Goal: Task Accomplishment & Management: Manage account settings

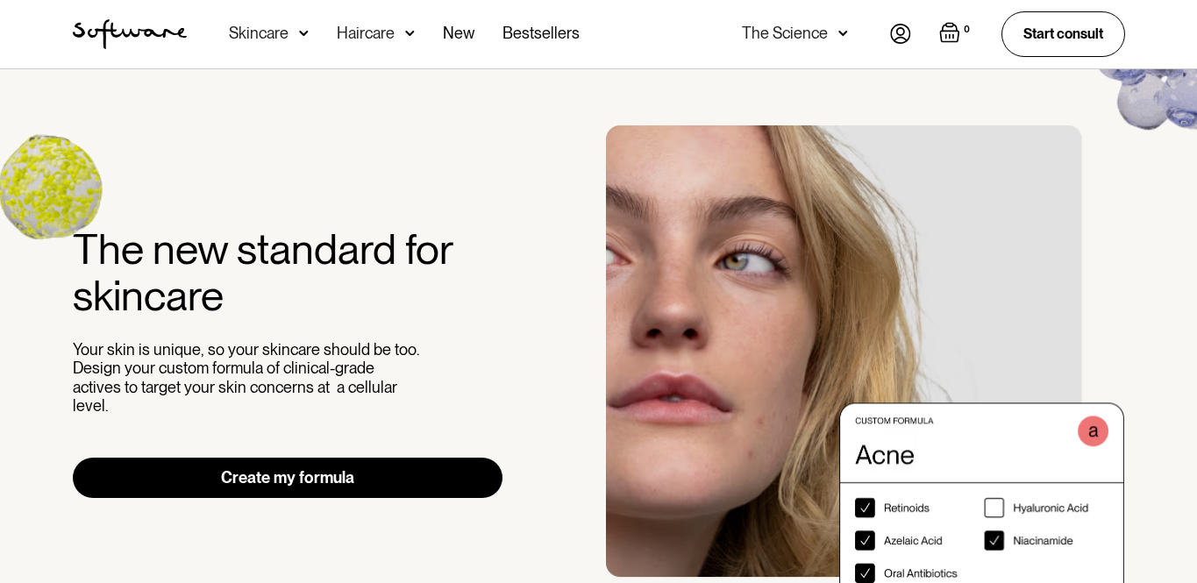
click at [880, 34] on nav "Acne Ageing Pigmentation Everyday care Hair Loss Learn Skincare Custom Formulas…" at bounding box center [538, 34] width 703 height 68
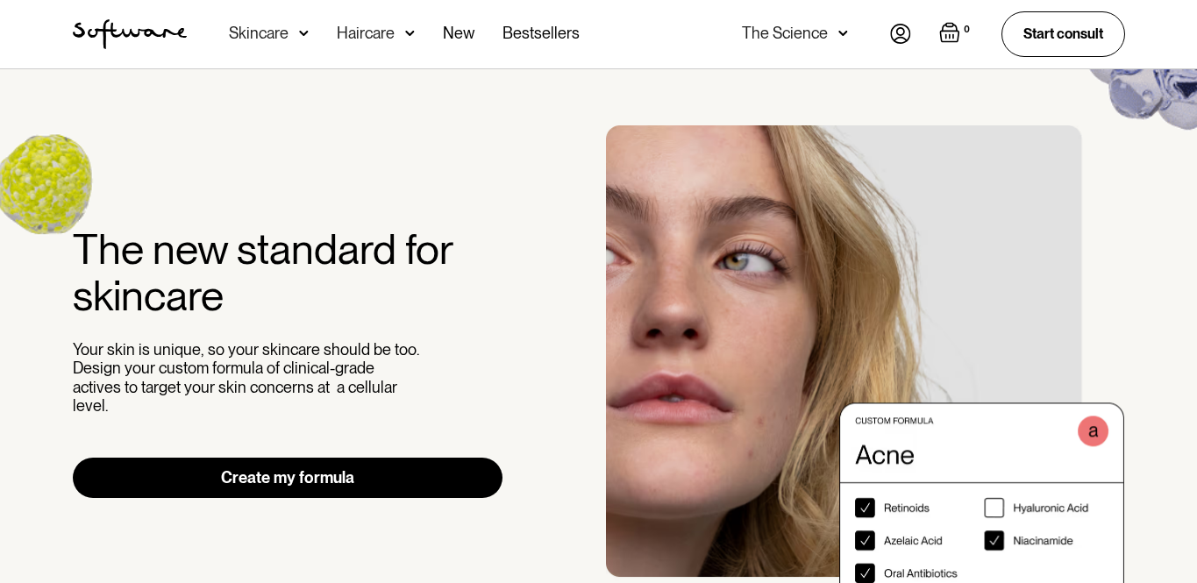
click at [900, 35] on img at bounding box center [900, 34] width 21 height 20
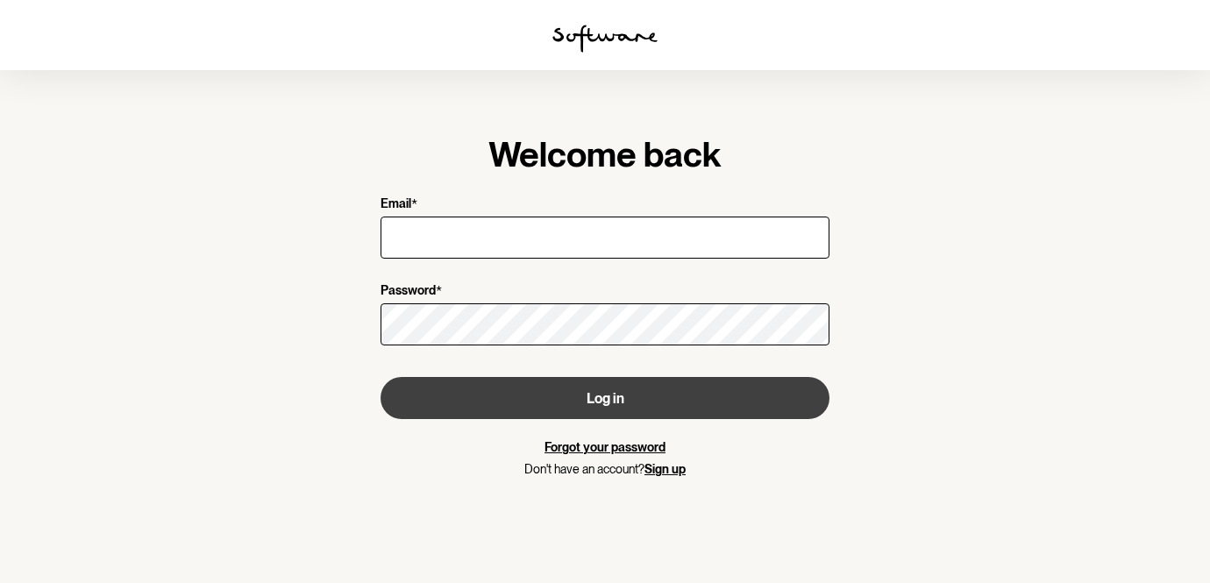
type input "[EMAIL_ADDRESS][DOMAIN_NAME]"
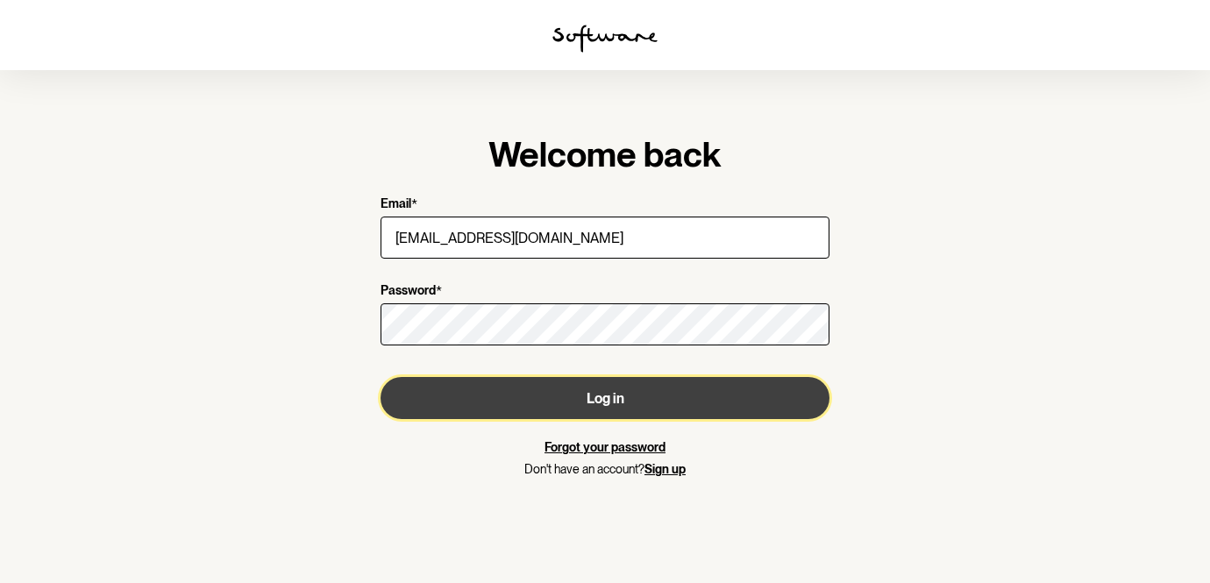
click at [495, 396] on button "Log in" at bounding box center [605, 398] width 449 height 42
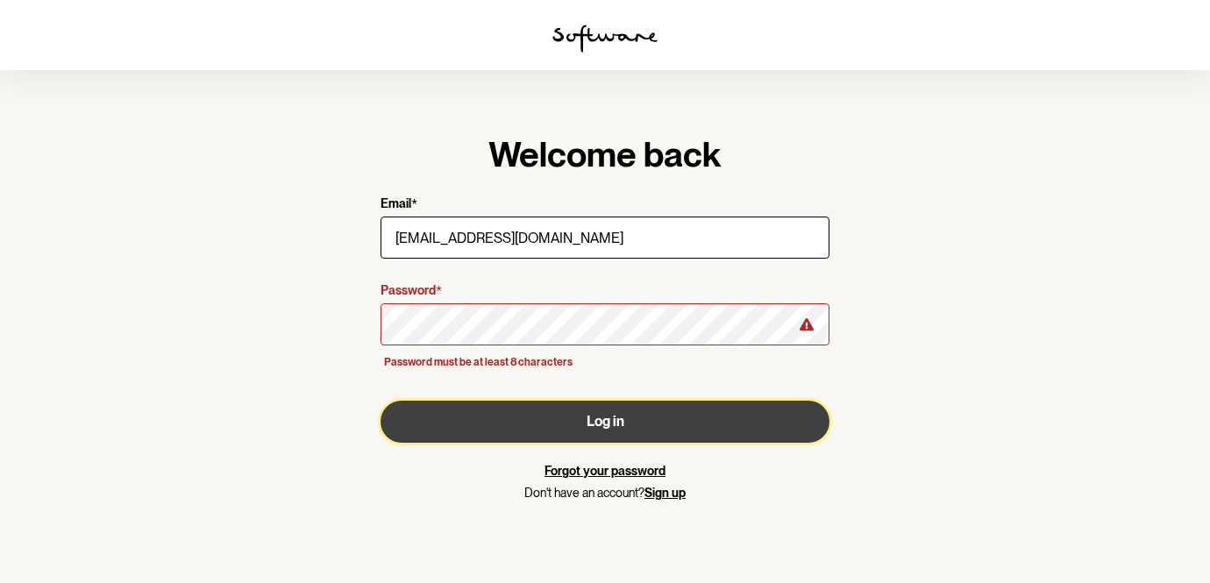
click at [494, 421] on button "Log in" at bounding box center [605, 422] width 449 height 42
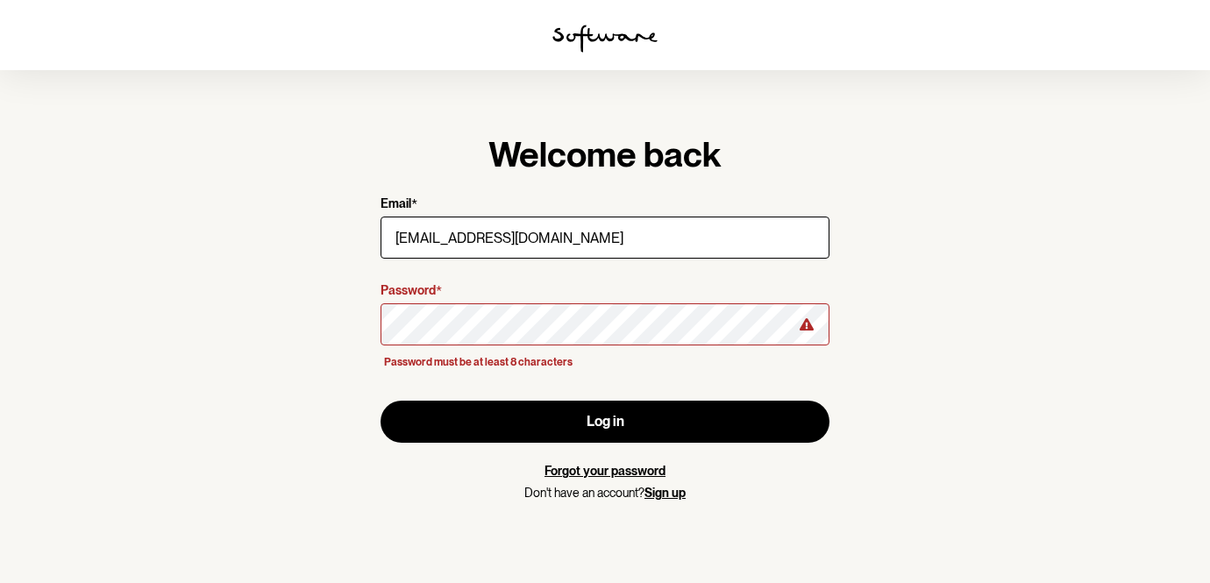
click at [507, 352] on div "Password * Password must be at least 8 characters" at bounding box center [605, 327] width 449 height 89
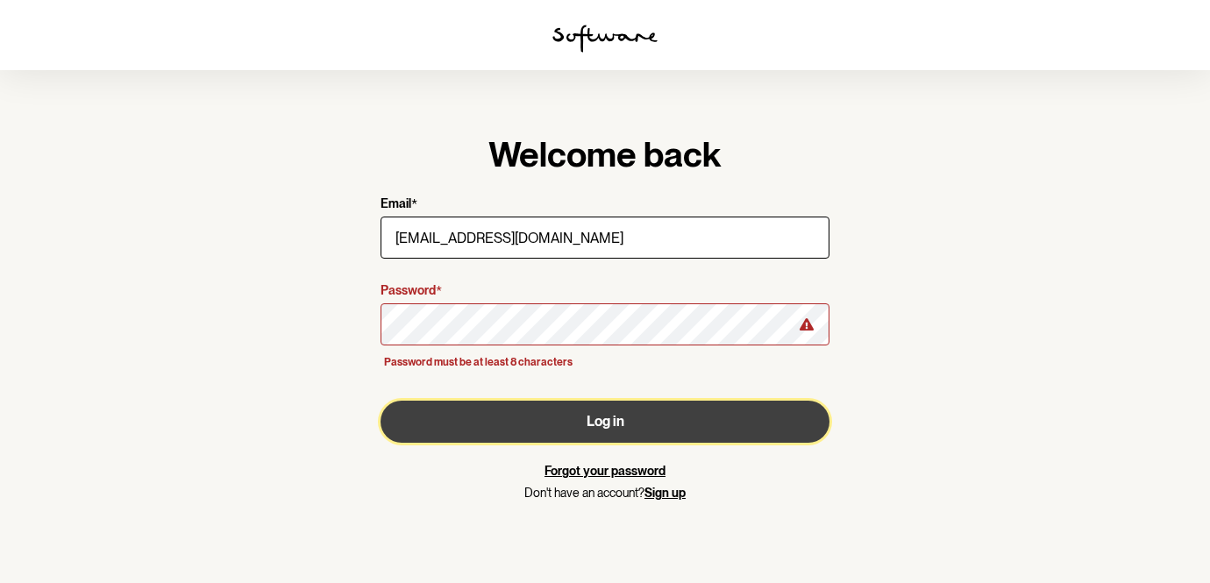
click at [532, 418] on button "Log in" at bounding box center [605, 422] width 449 height 42
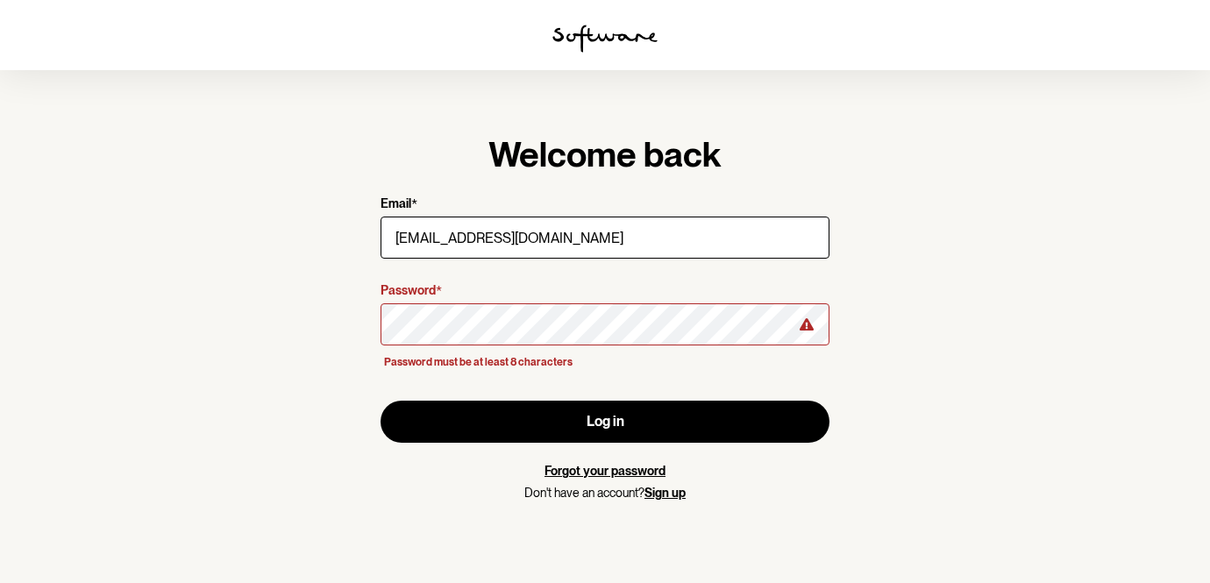
click at [541, 348] on div at bounding box center [605, 324] width 449 height 49
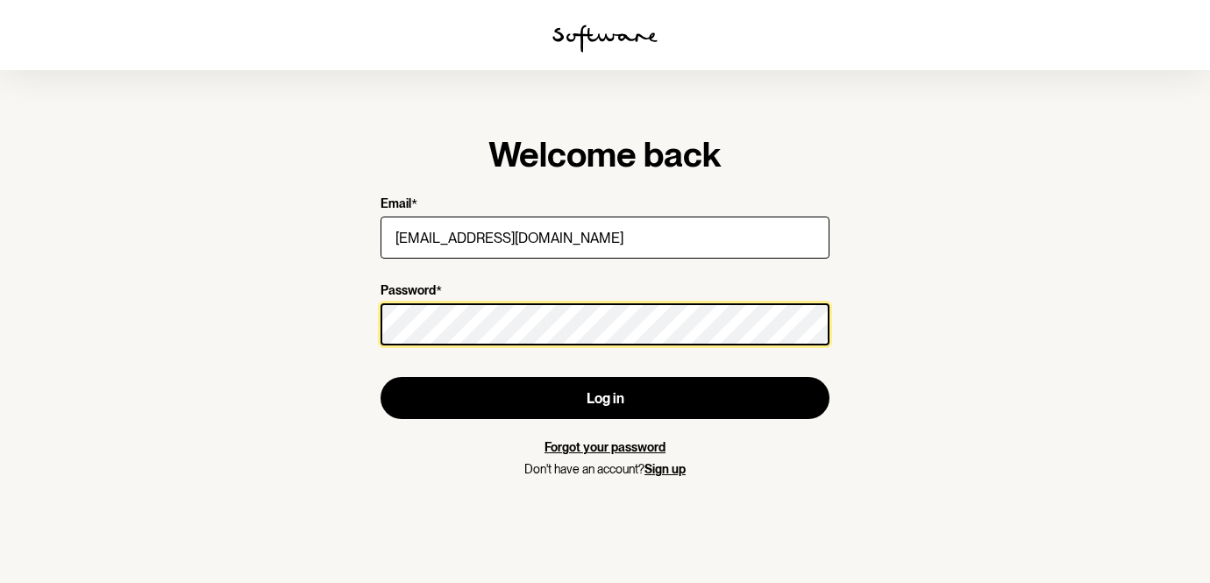
click at [381, 377] on button "Log in" at bounding box center [605, 398] width 449 height 42
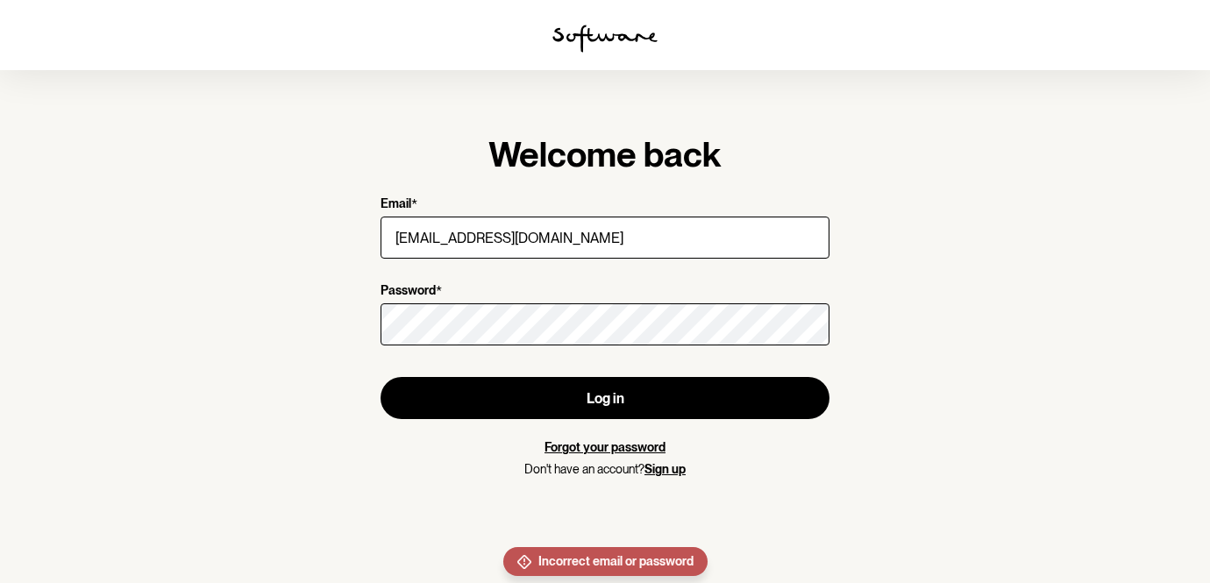
click at [709, 438] on form "Email * victoriaimpage@gmail.com Password * Log in Forgot your password Don't h…" at bounding box center [605, 336] width 449 height 281
click at [628, 459] on div "Forgot your password Don't have an account? Sign up" at bounding box center [605, 458] width 449 height 37
click at [618, 450] on link "Forgot your password" at bounding box center [605, 447] width 121 height 14
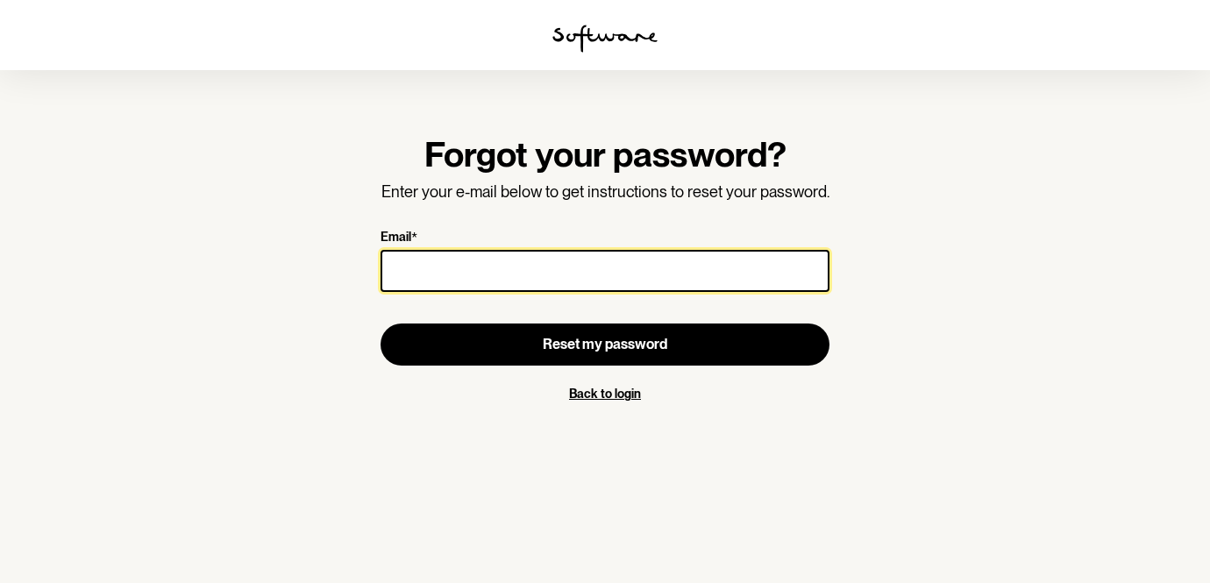
click at [638, 283] on input "Email *" at bounding box center [605, 271] width 449 height 42
type input "[EMAIL_ADDRESS][DOMAIN_NAME]"
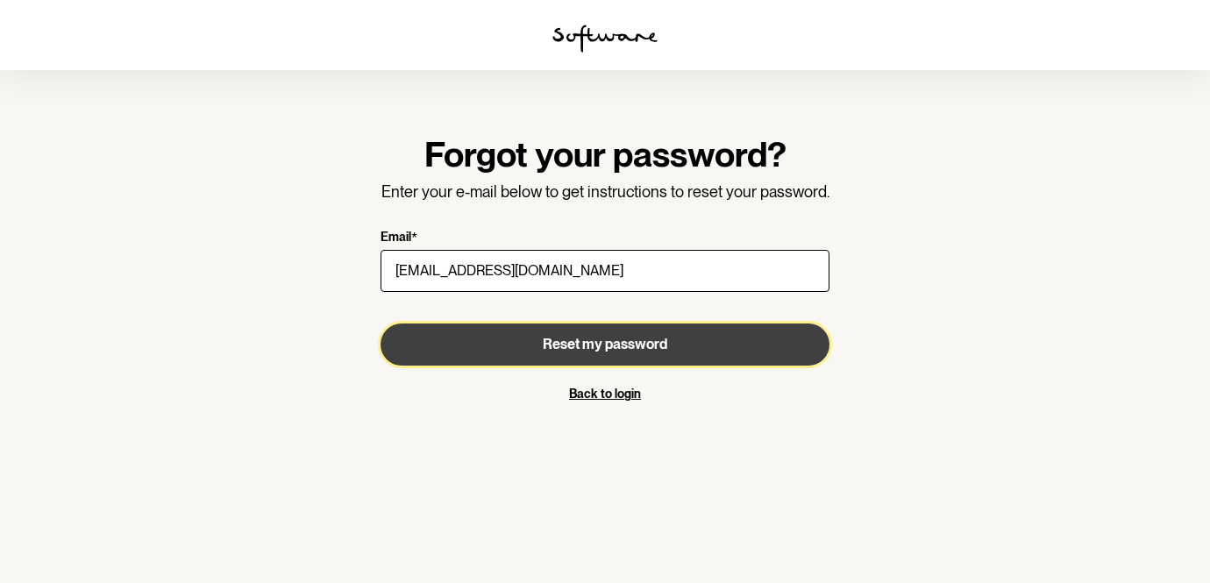
click at [573, 343] on span "Reset my password" at bounding box center [605, 344] width 125 height 17
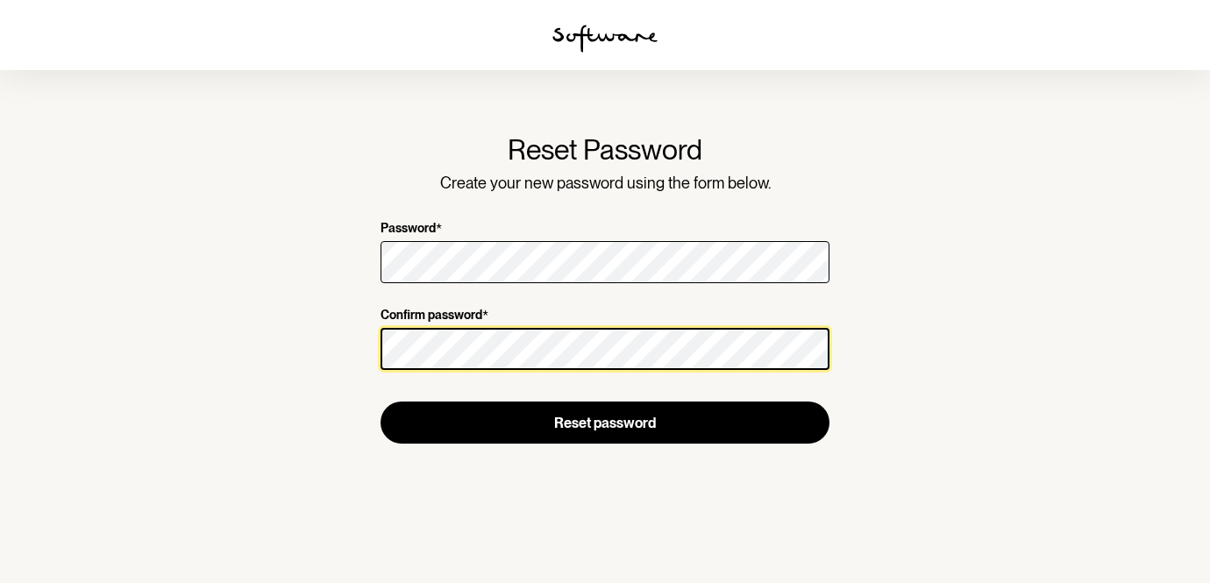
click at [381, 402] on button "Reset password" at bounding box center [605, 423] width 449 height 42
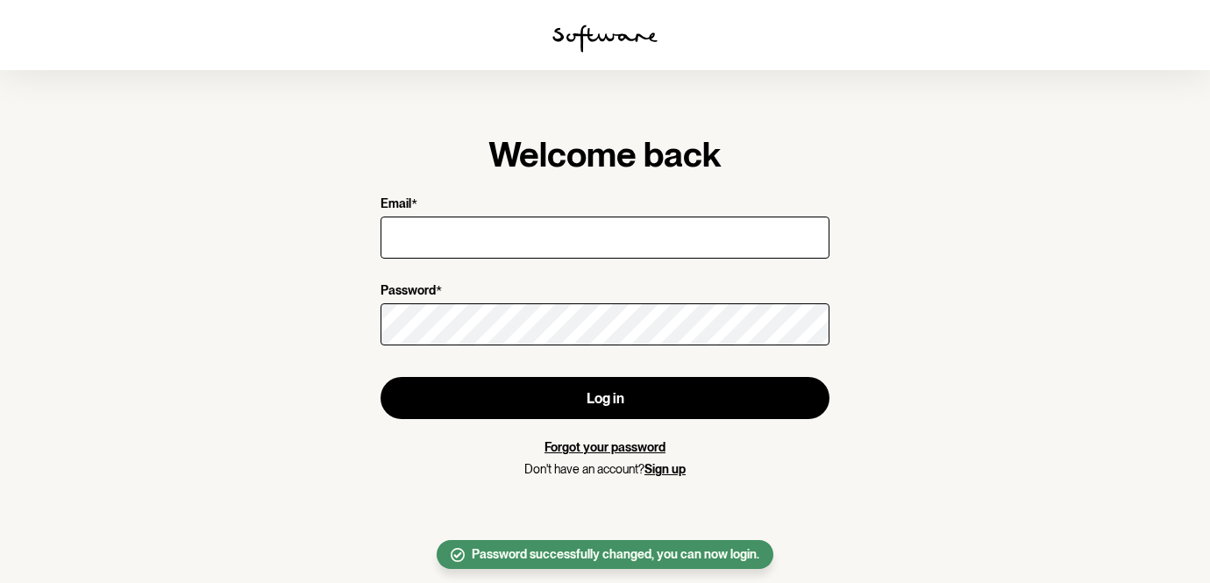
type input "[EMAIL_ADDRESS][DOMAIN_NAME]"
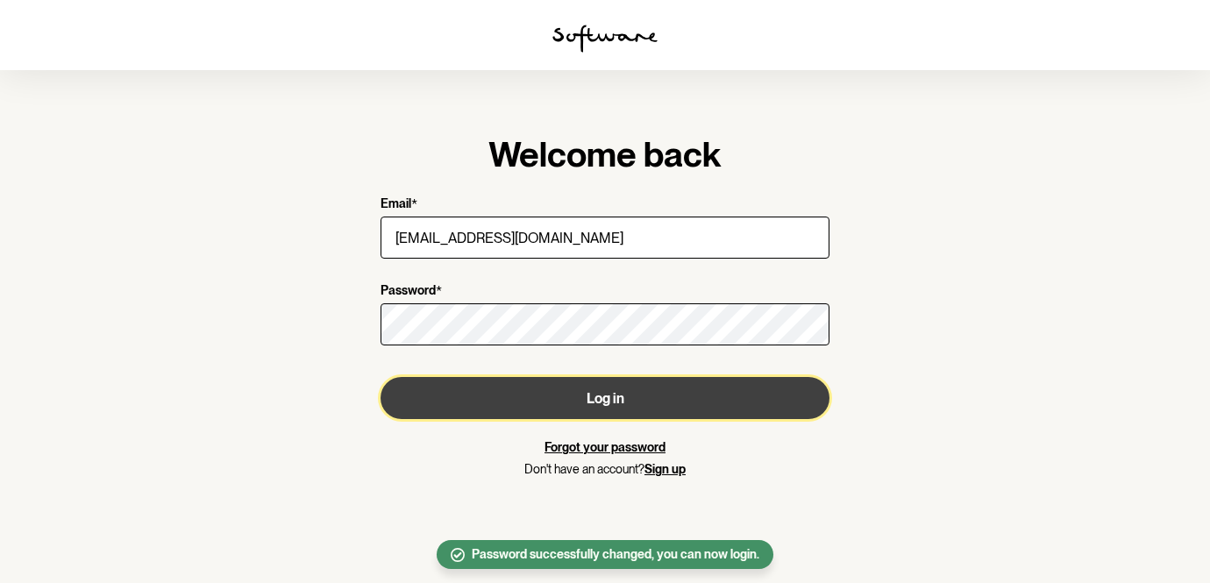
click at [546, 393] on button "Log in" at bounding box center [605, 398] width 449 height 42
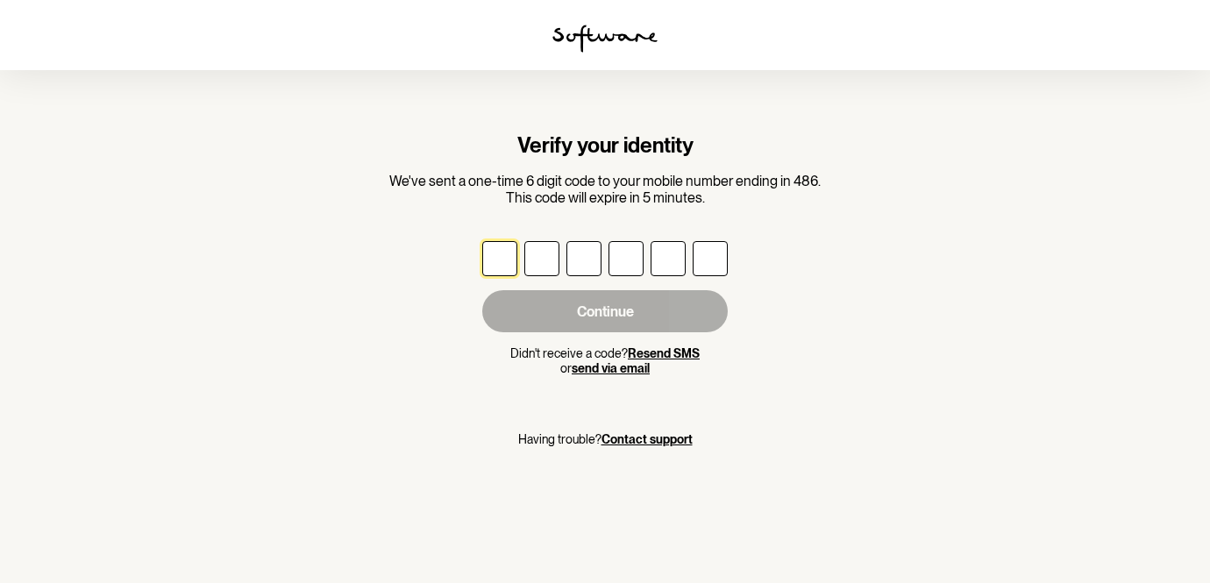
type input "4"
type input "0"
type input "5"
type input "9"
type input "3"
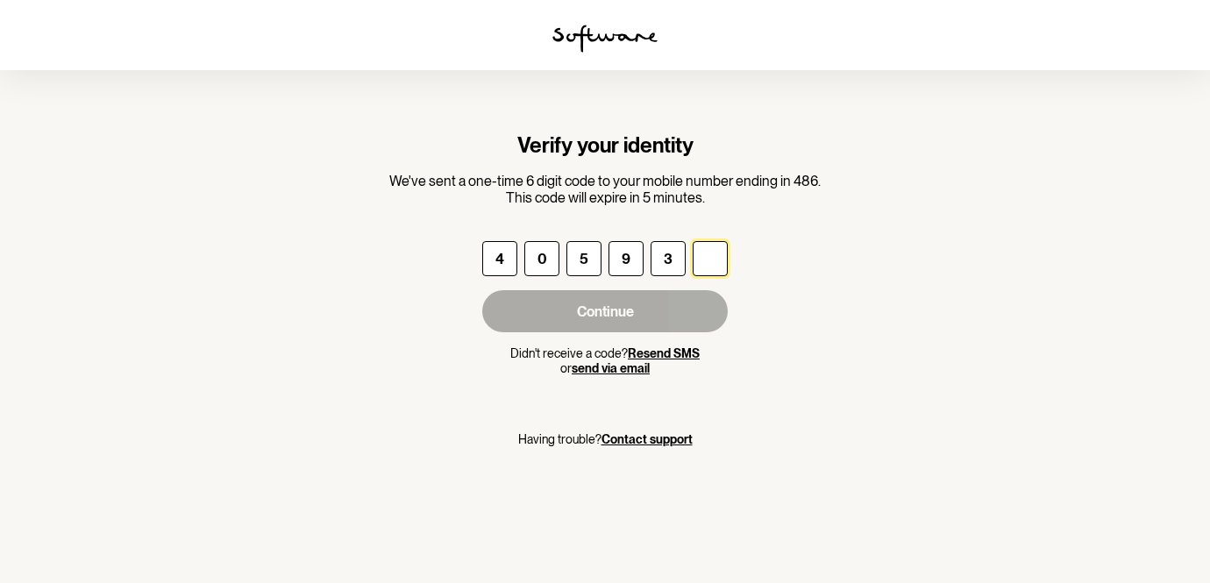
type input "2"
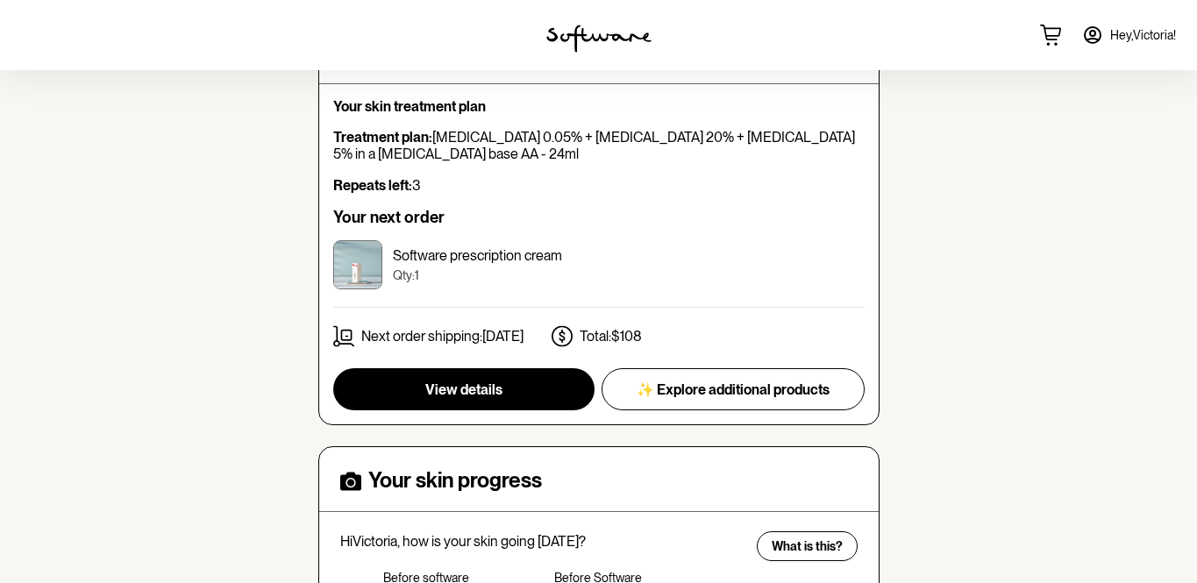
scroll to position [207, 0]
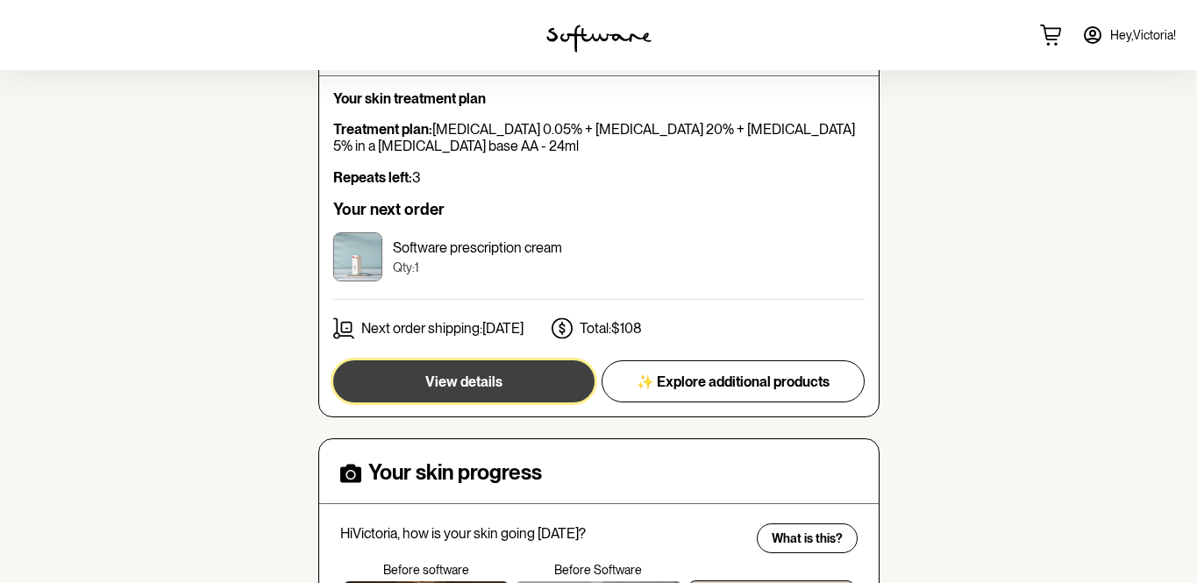
click at [495, 386] on span "View details" at bounding box center [463, 382] width 77 height 17
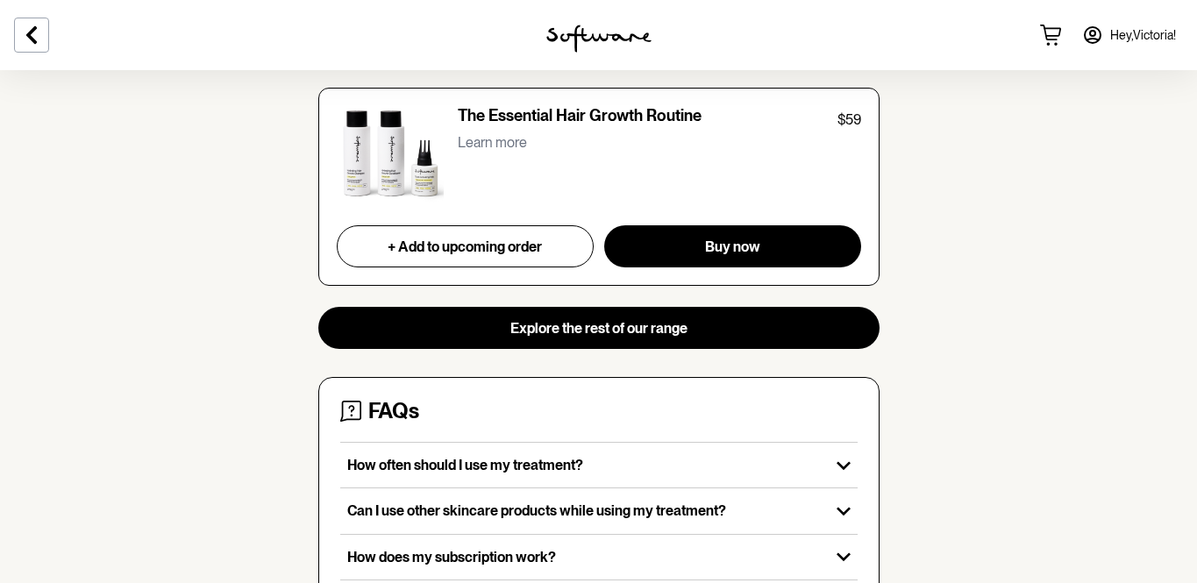
scroll to position [2020, 0]
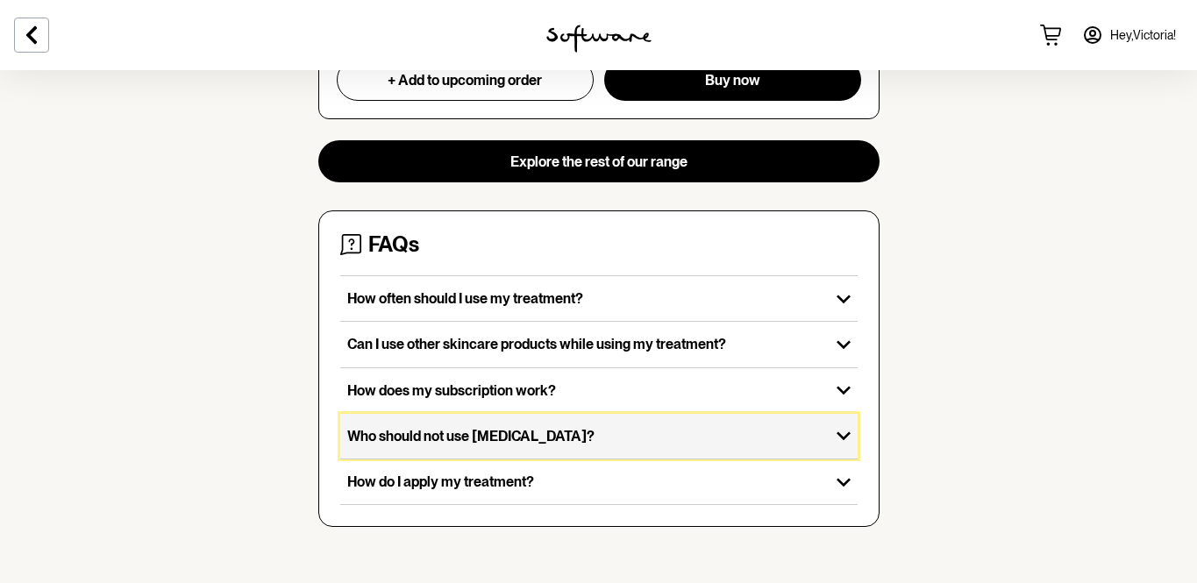
click at [568, 439] on p "Who should not use [MEDICAL_DATA]?" at bounding box center [584, 436] width 475 height 17
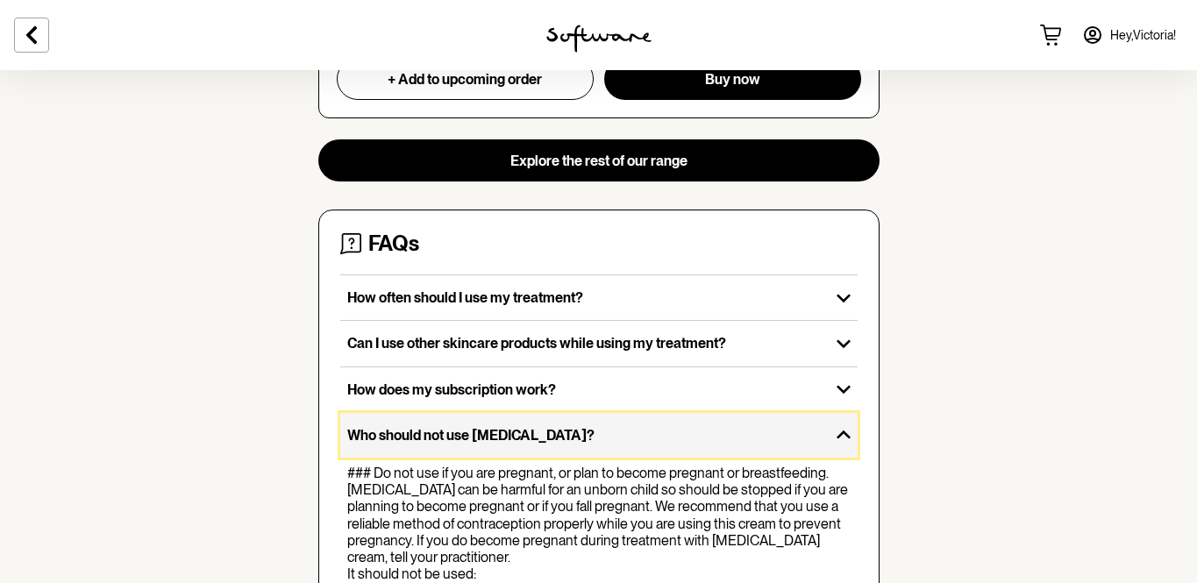
click at [568, 439] on p "Who should not use [MEDICAL_DATA]?" at bounding box center [584, 435] width 475 height 17
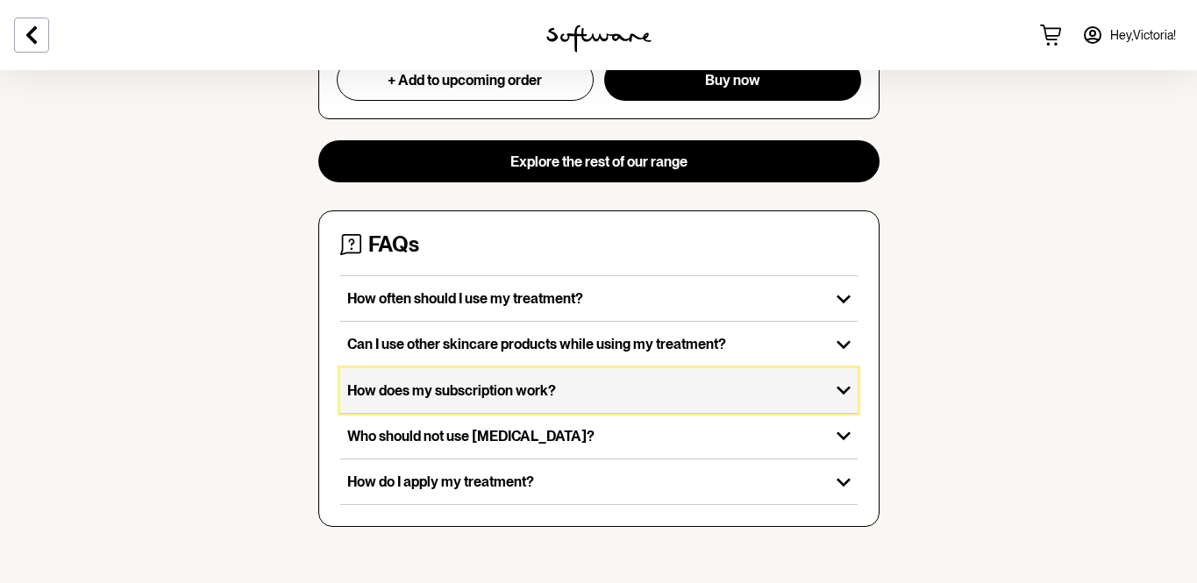
click at [595, 387] on p "How does my subscription work?" at bounding box center [584, 390] width 475 height 17
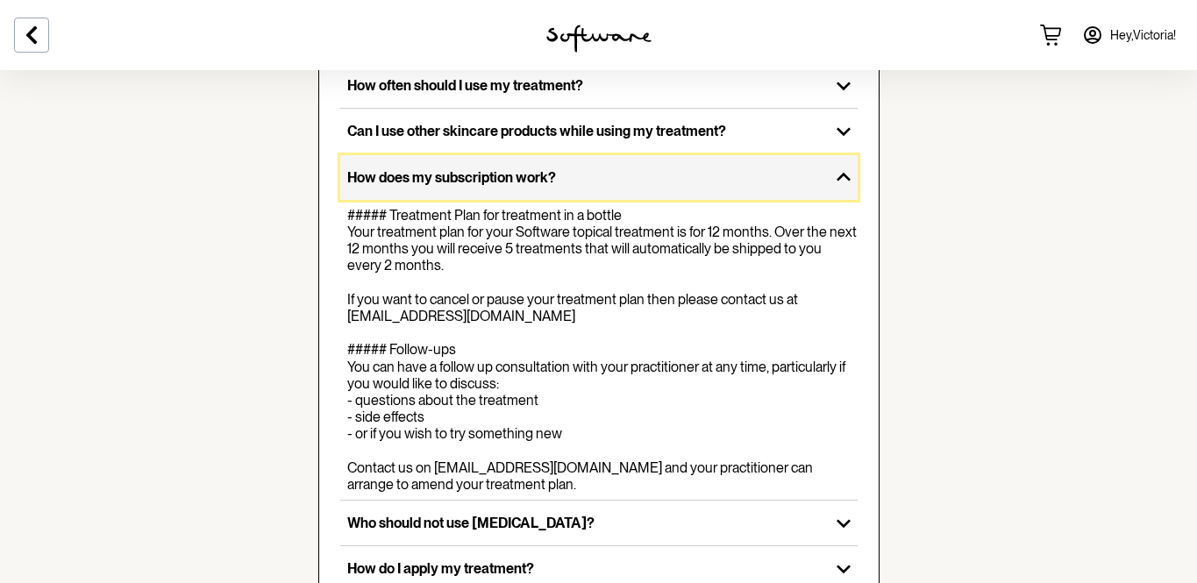
scroll to position [2234, 0]
